Goal: Find specific page/section: Find specific page/section

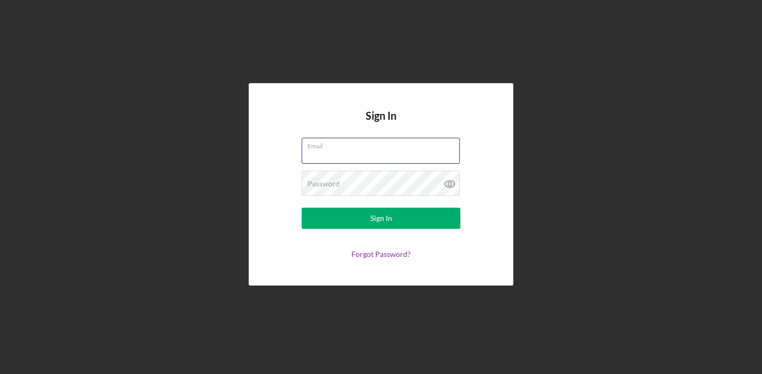
type input "[PERSON_NAME][EMAIL_ADDRESS][PERSON_NAME][DOMAIN_NAME]"
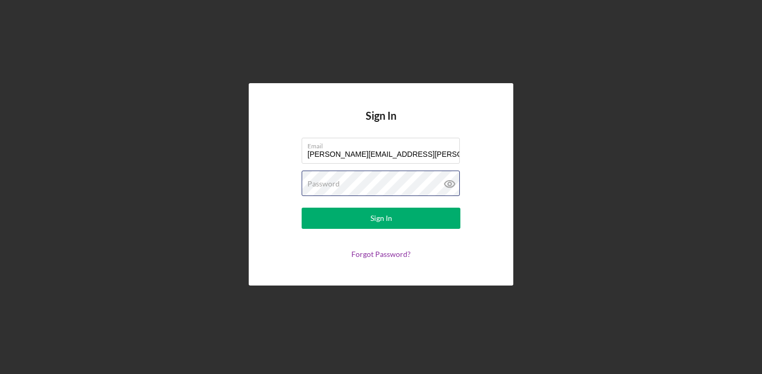
click at [381, 218] on button "Sign In" at bounding box center [381, 217] width 159 height 21
